Goal: Transaction & Acquisition: Purchase product/service

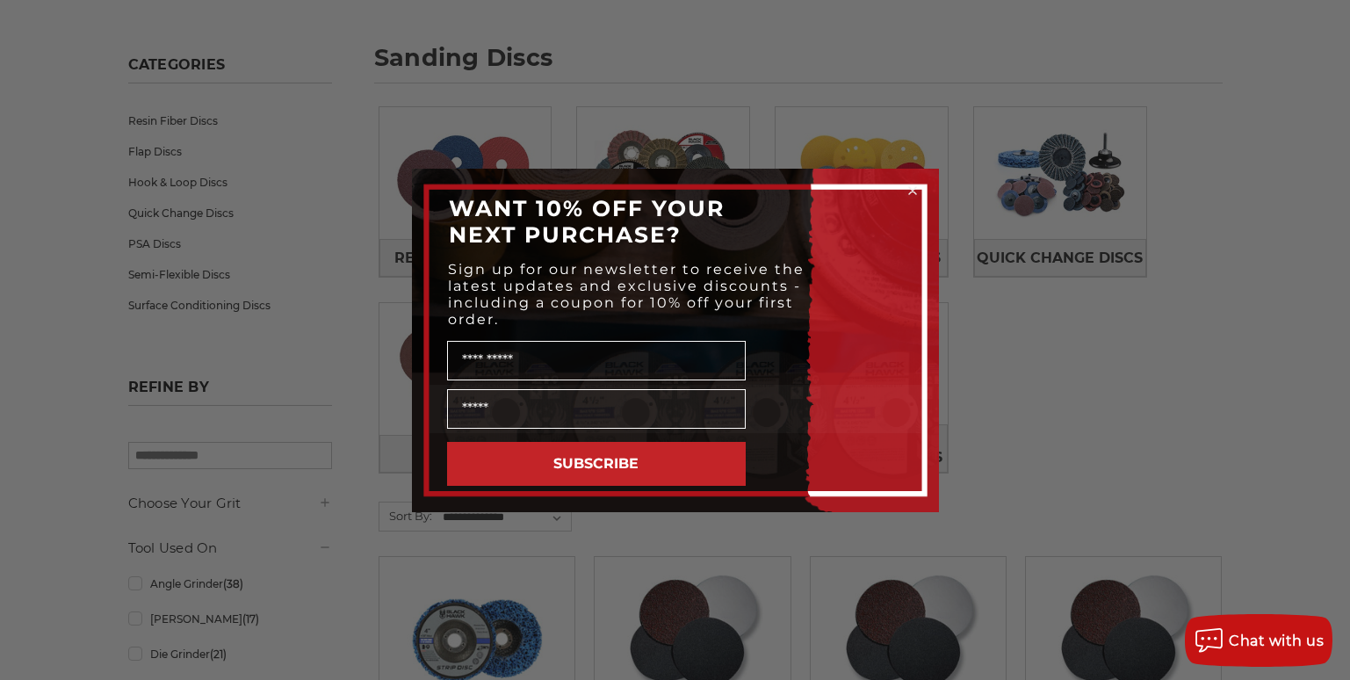
scroll to position [458, 0]
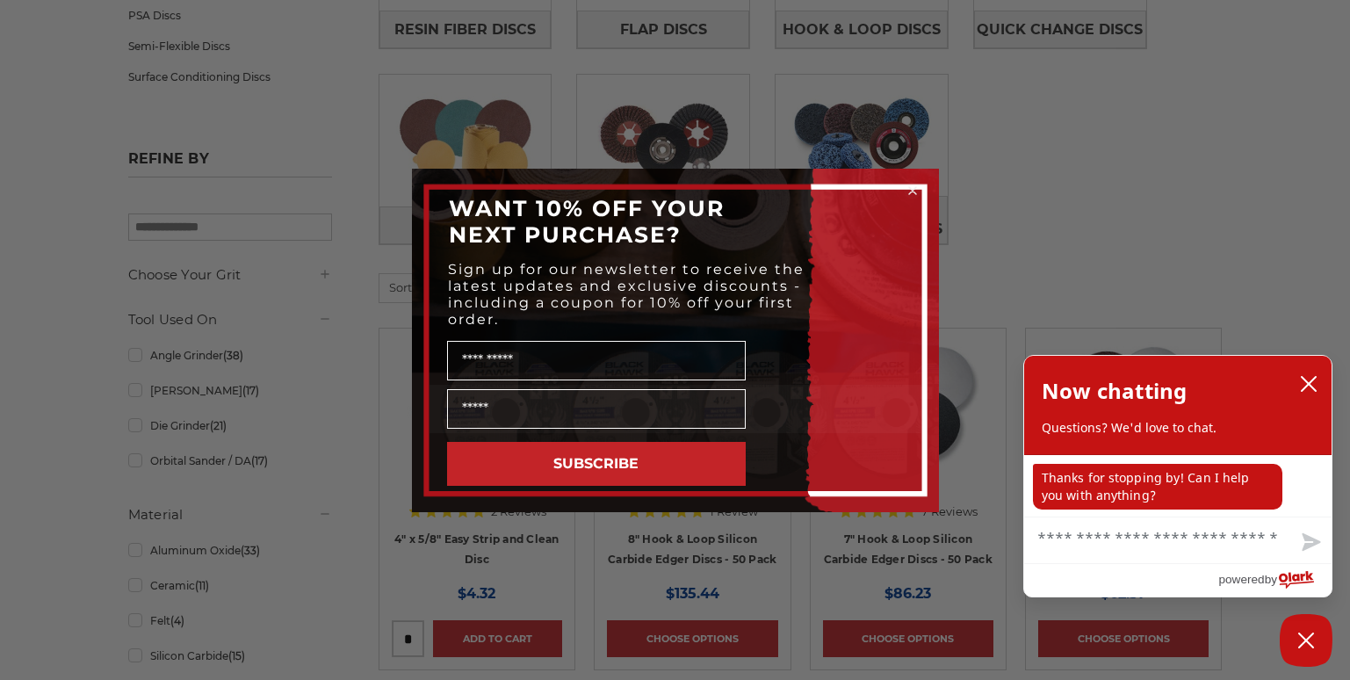
click at [910, 190] on circle "Close dialog" at bounding box center [912, 190] width 17 height 17
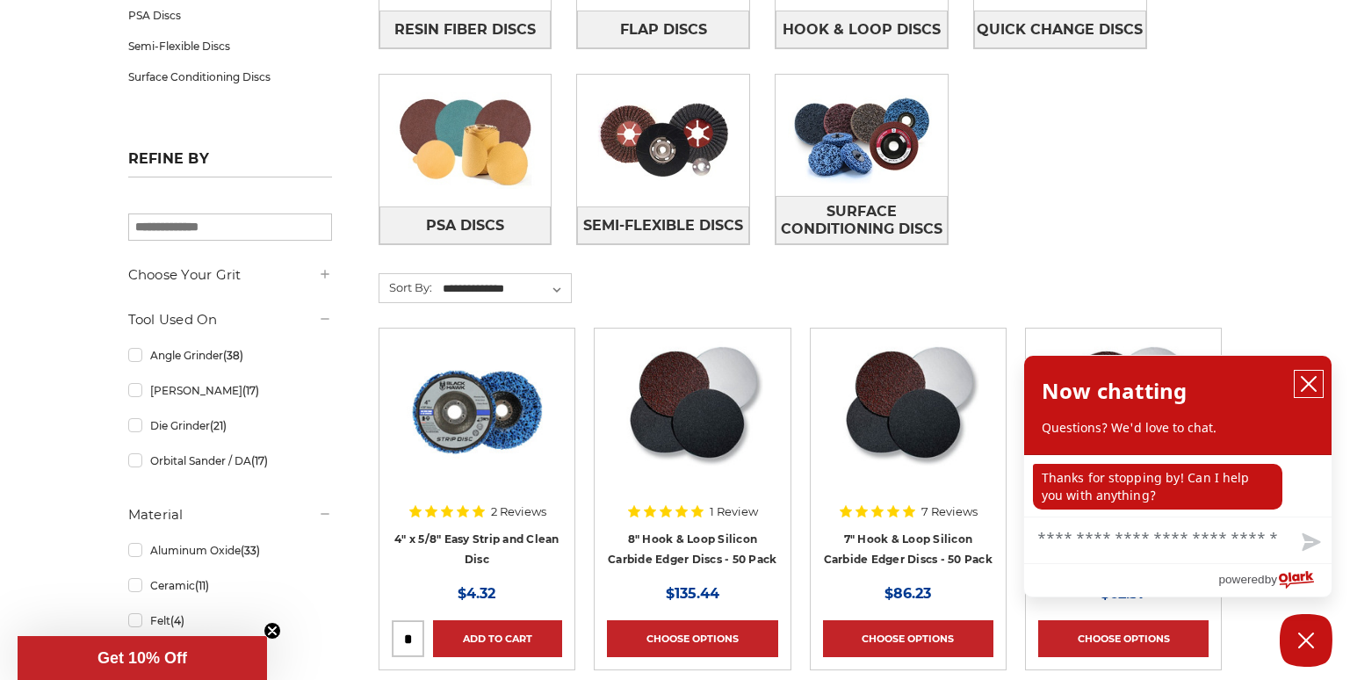
click at [1310, 373] on button "close chatbox" at bounding box center [1309, 384] width 28 height 26
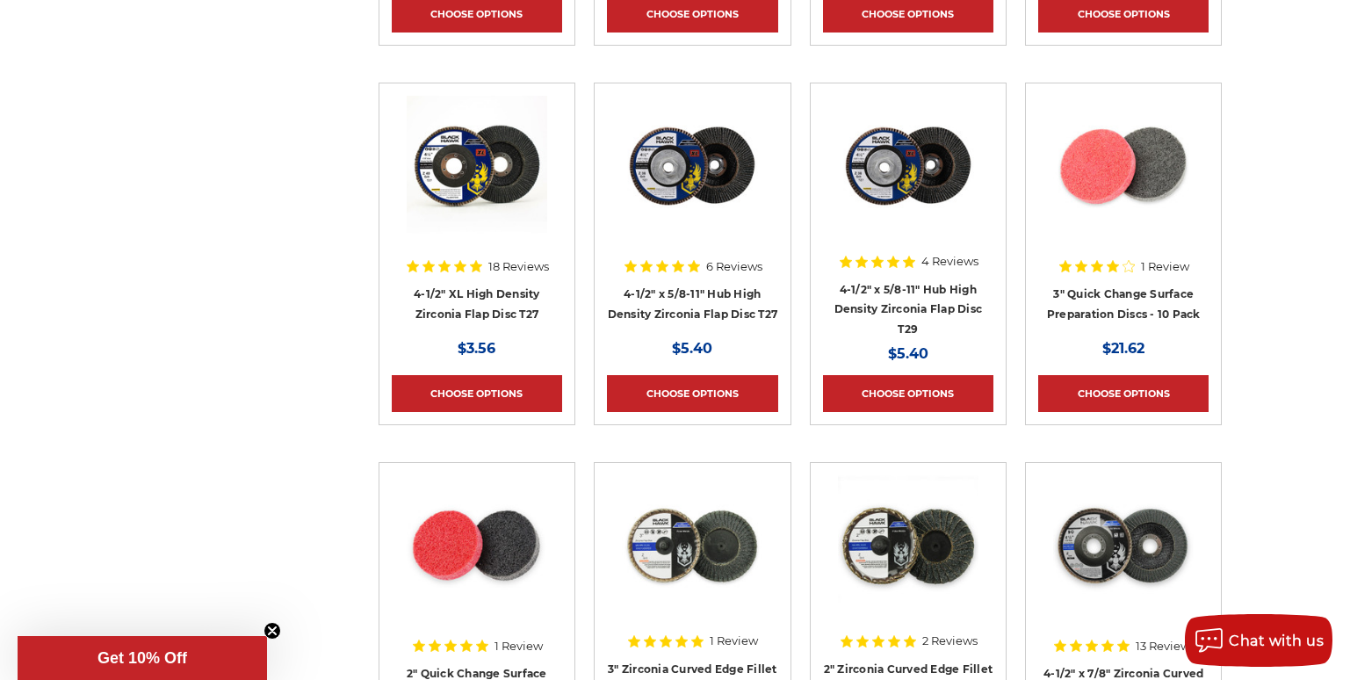
scroll to position [0, 0]
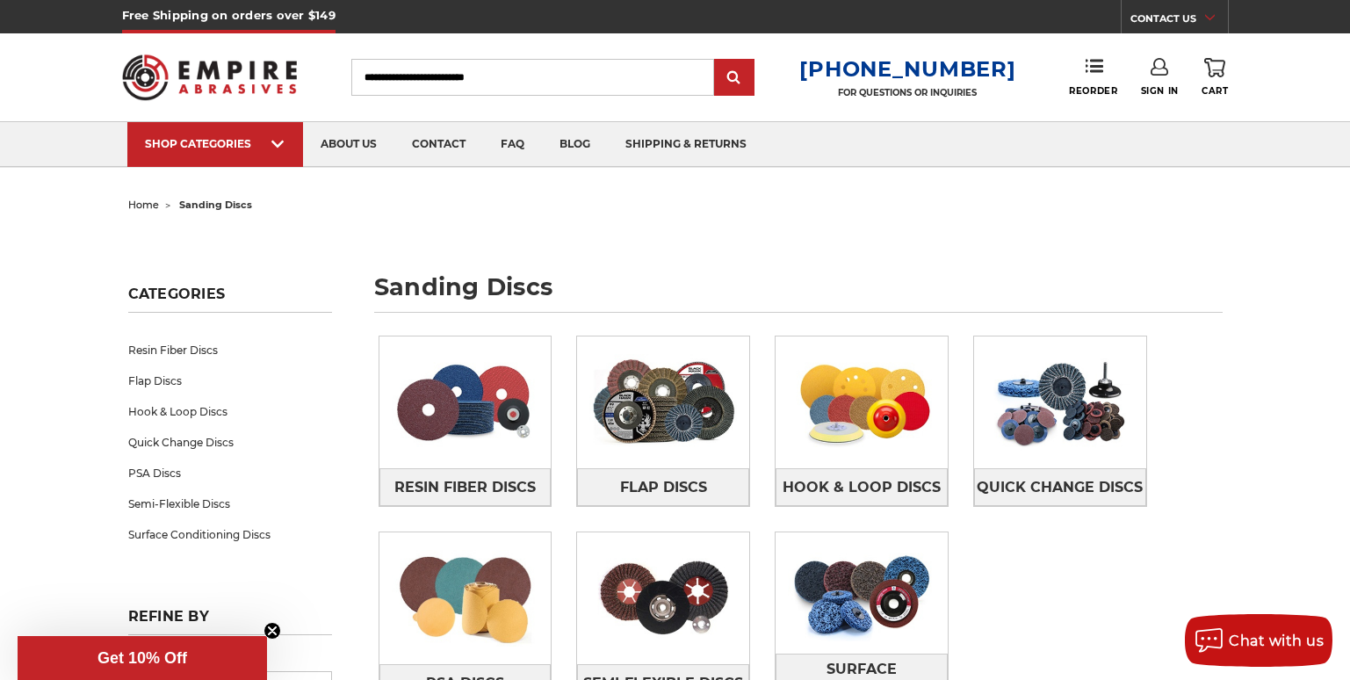
click at [379, 82] on input "Search" at bounding box center [532, 77] width 363 height 37
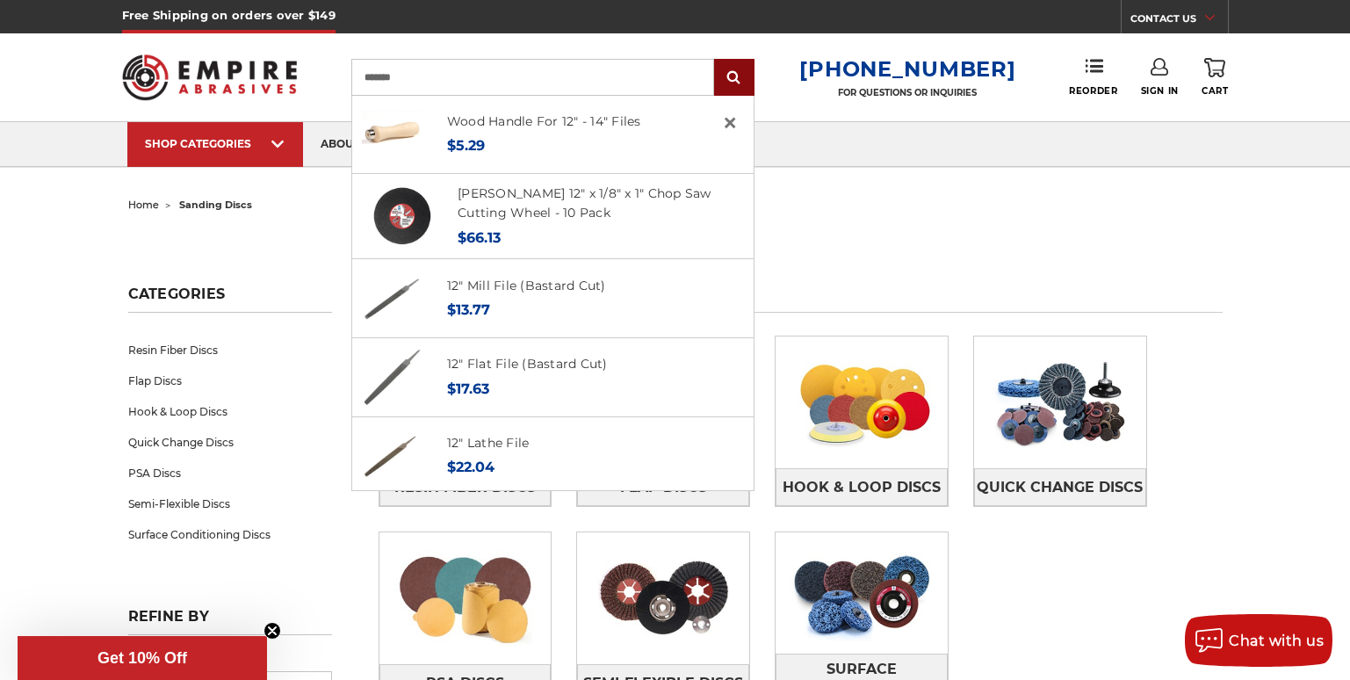
type input "*******"
click at [741, 69] on input "submit" at bounding box center [734, 78] width 35 height 35
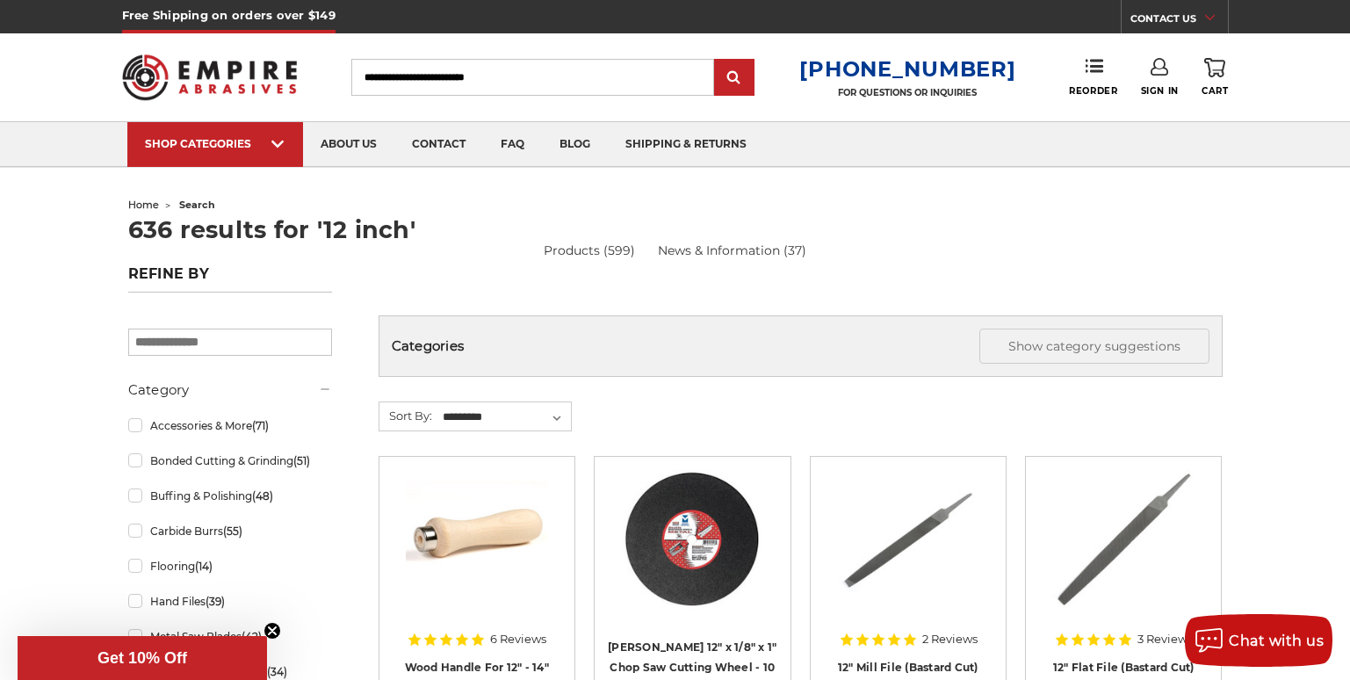
click at [531, 79] on input "Search" at bounding box center [532, 77] width 363 height 37
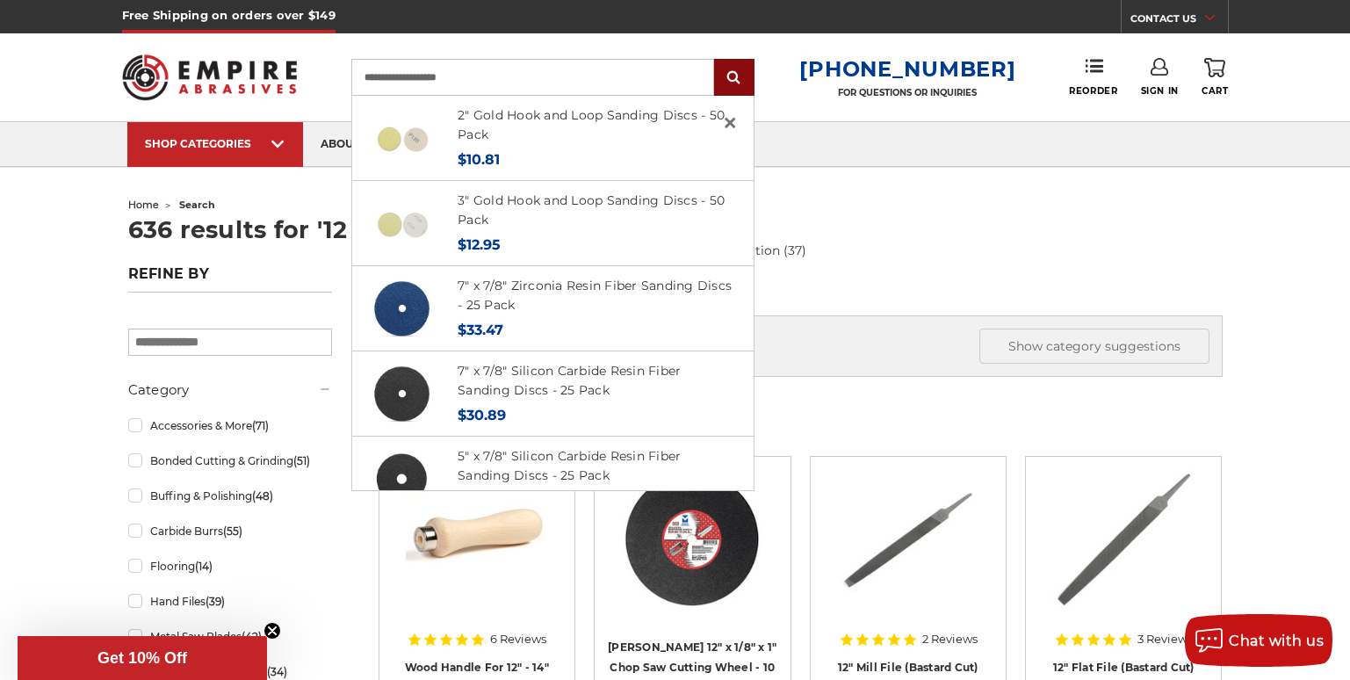
type input "**********"
click at [747, 65] on input "submit" at bounding box center [734, 78] width 35 height 35
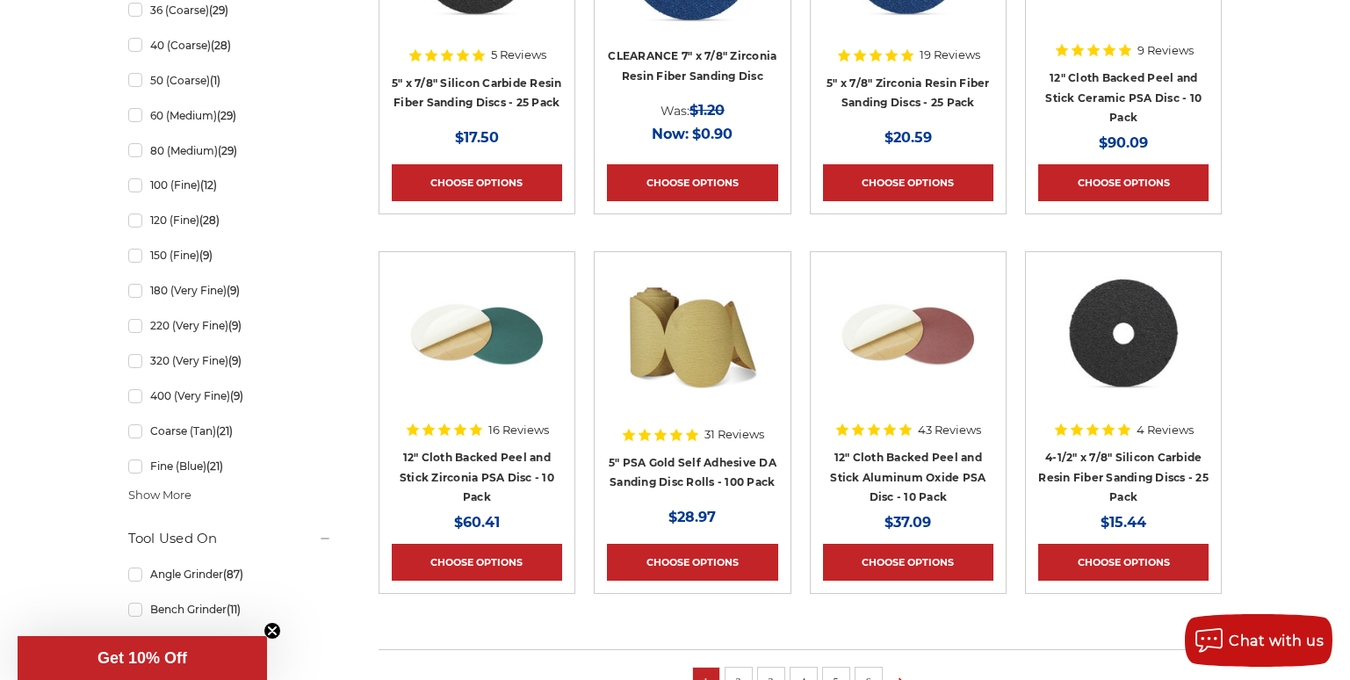
scroll to position [1027, 0]
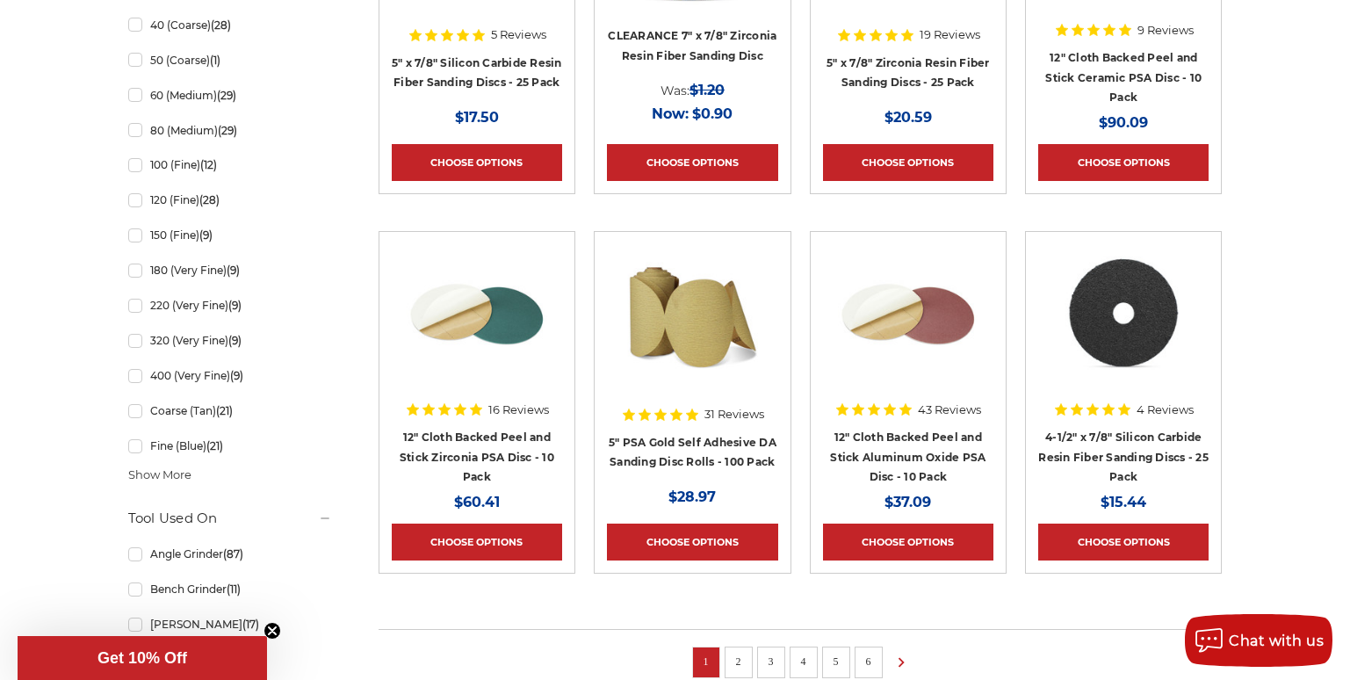
click at [903, 420] on div "43 Reviews" at bounding box center [908, 409] width 147 height 30
click at [878, 527] on link "Choose Options" at bounding box center [908, 542] width 170 height 37
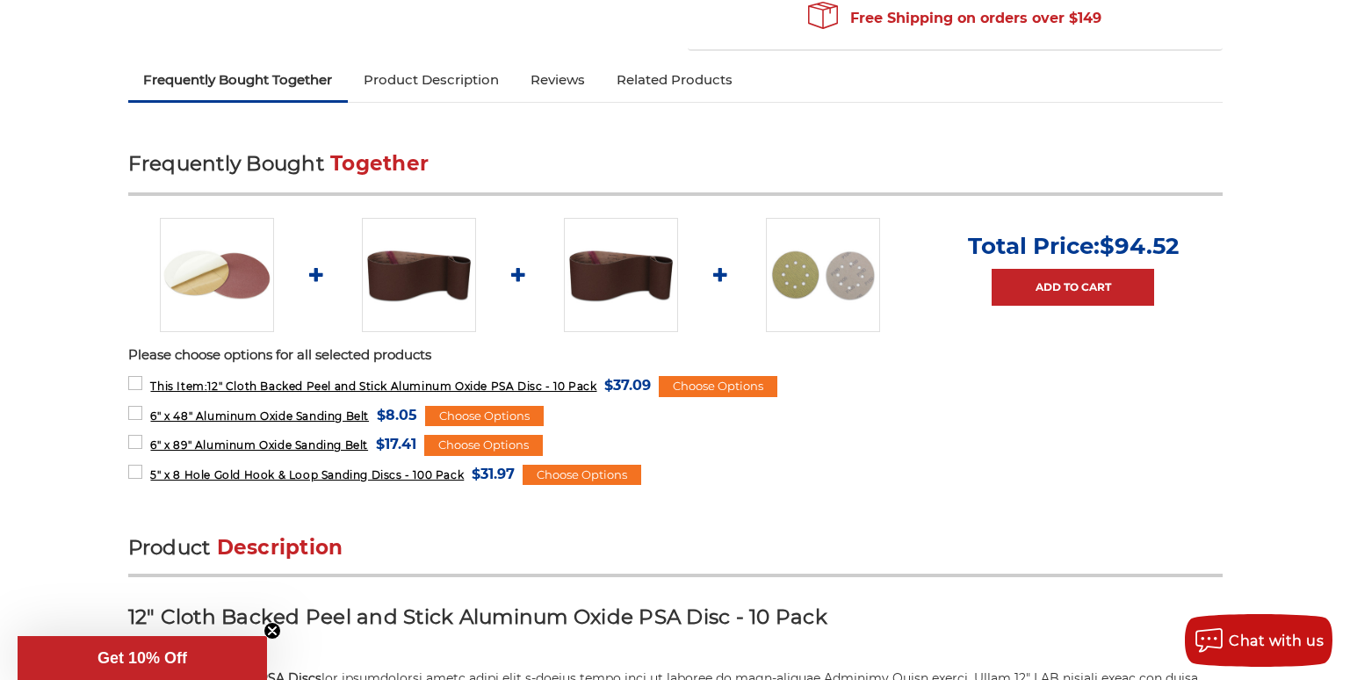
scroll to position [974, 0]
